Goal: Contribute content: Add original content to the website for others to see

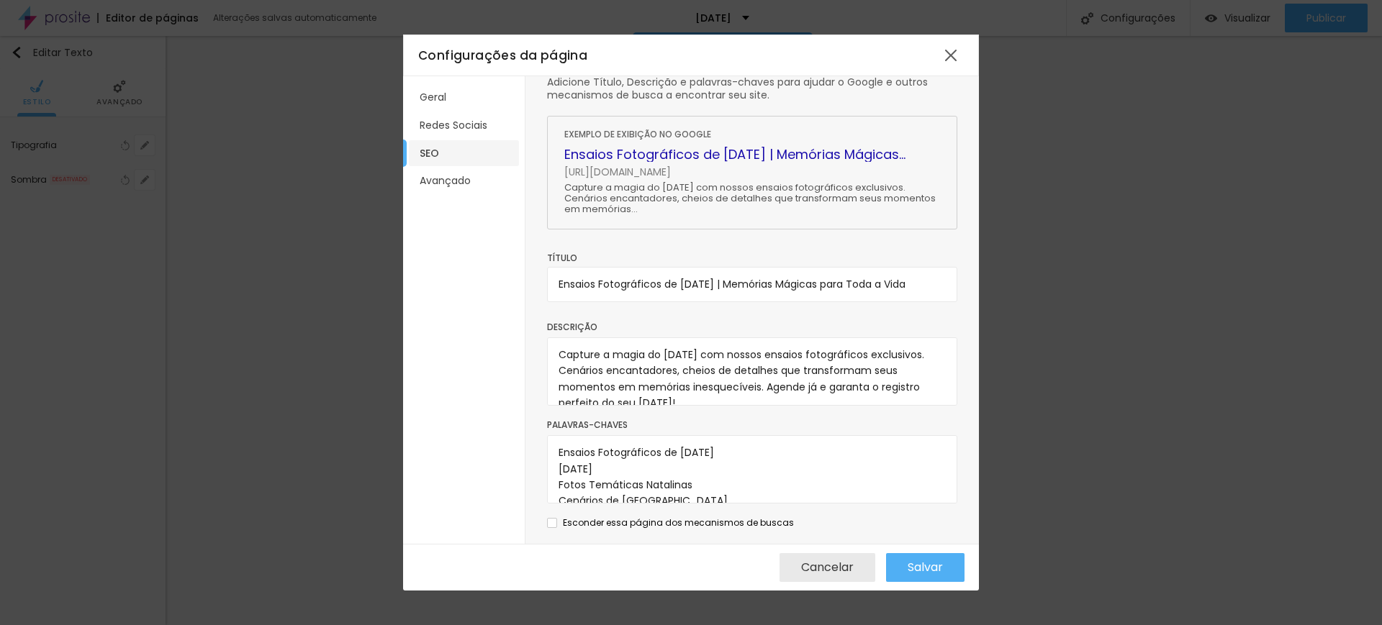
scroll to position [11, 0]
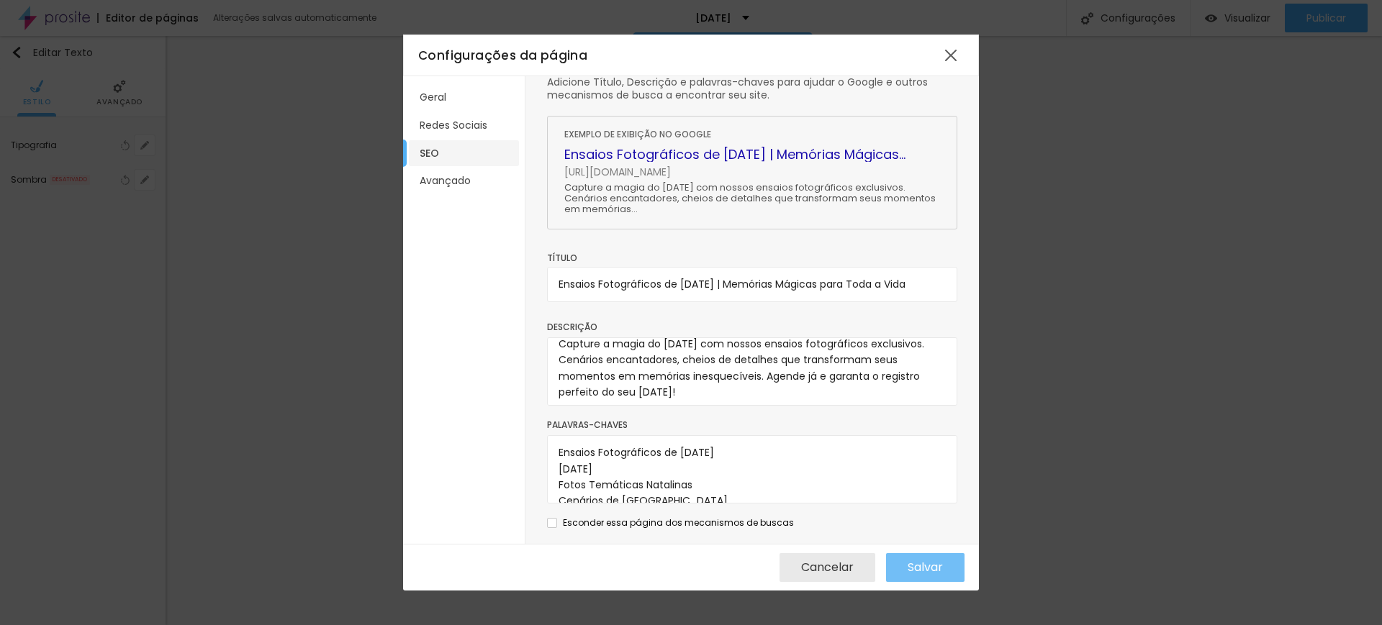
click at [910, 565] on span "Salvar" at bounding box center [925, 567] width 35 height 13
click at [932, 571] on span "Salvar" at bounding box center [925, 567] width 35 height 13
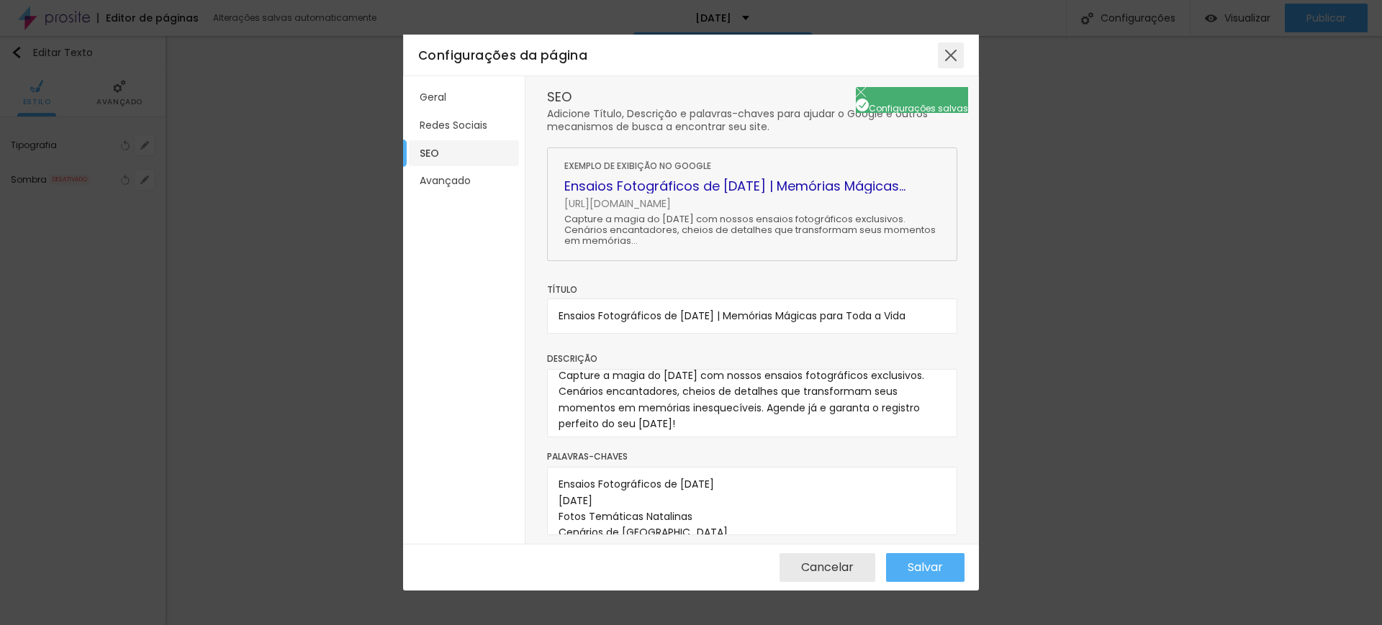
click at [950, 53] on div at bounding box center [951, 55] width 26 height 26
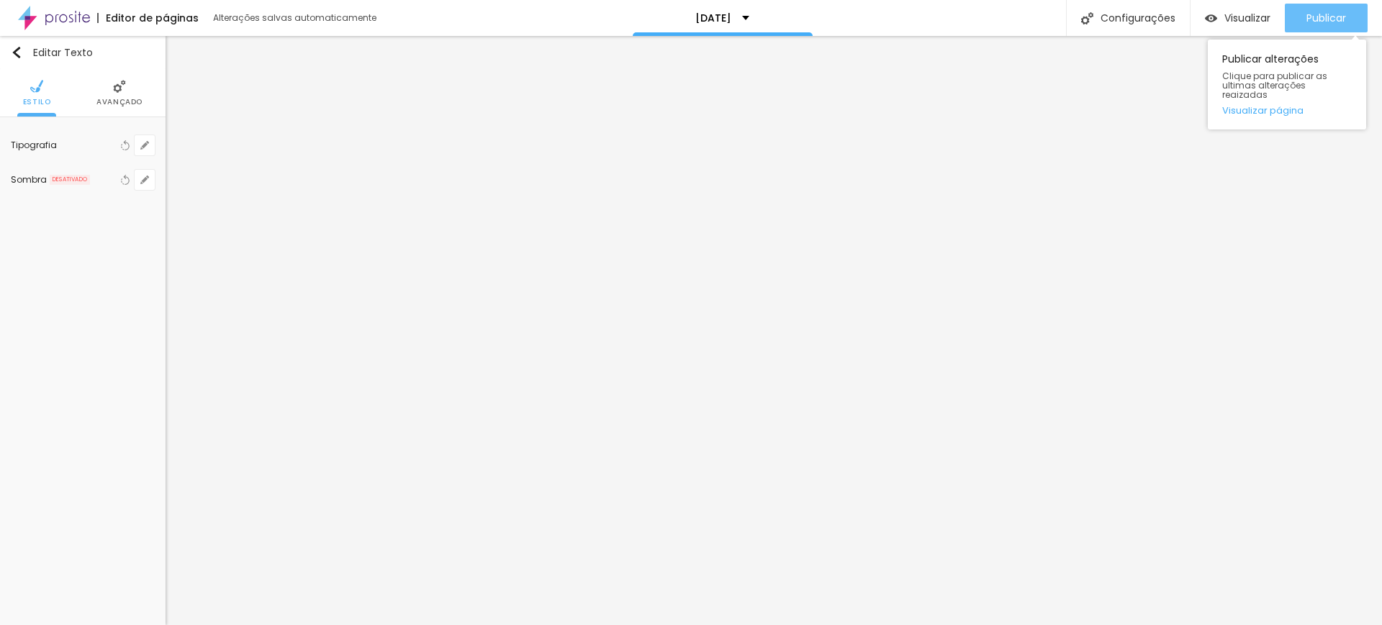
click at [1320, 24] on span "Publicar" at bounding box center [1326, 18] width 40 height 12
click at [1329, 17] on span "Publicar" at bounding box center [1326, 18] width 40 height 12
